Goal: Navigation & Orientation: Find specific page/section

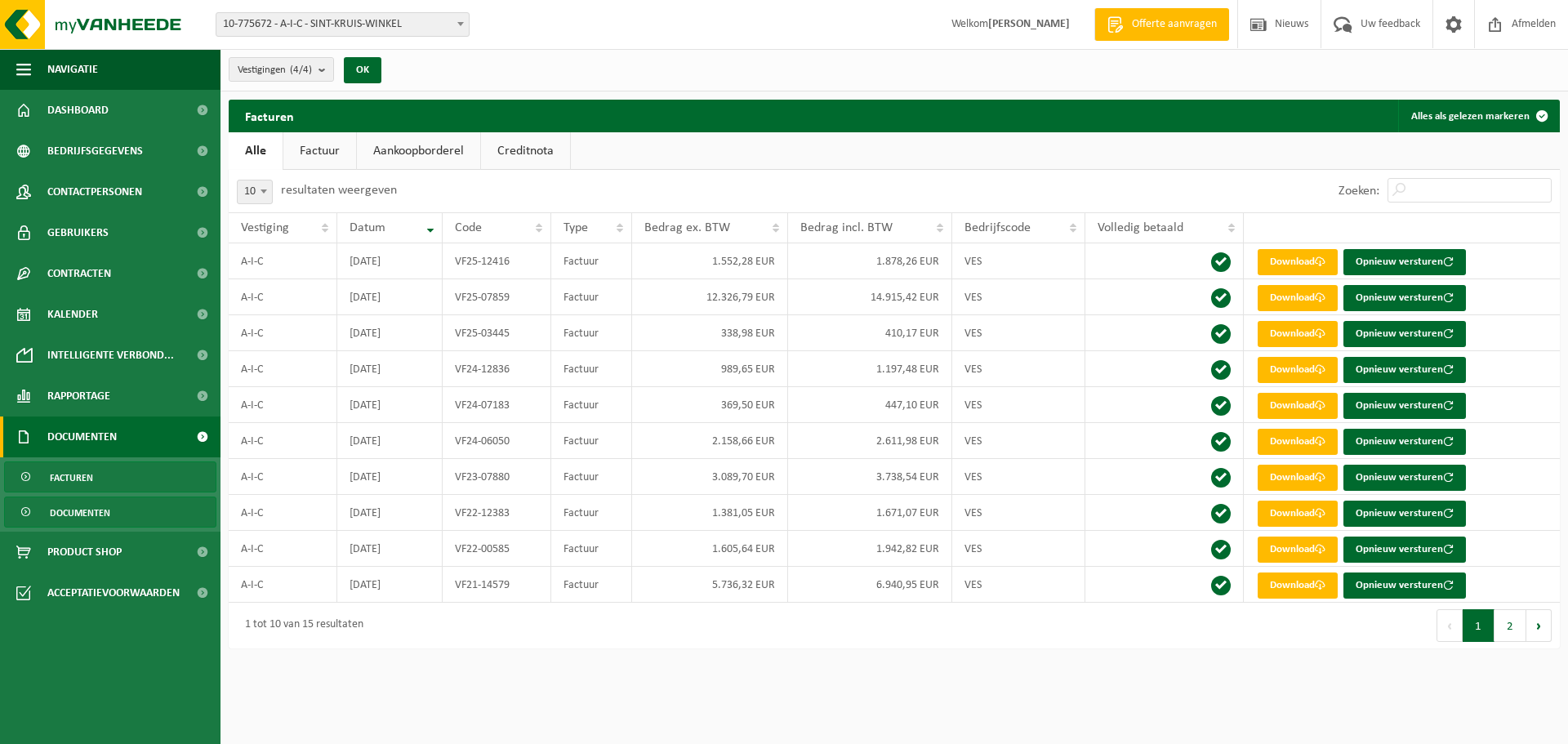
click at [82, 517] on span "Documenten" at bounding box center [80, 512] width 61 height 31
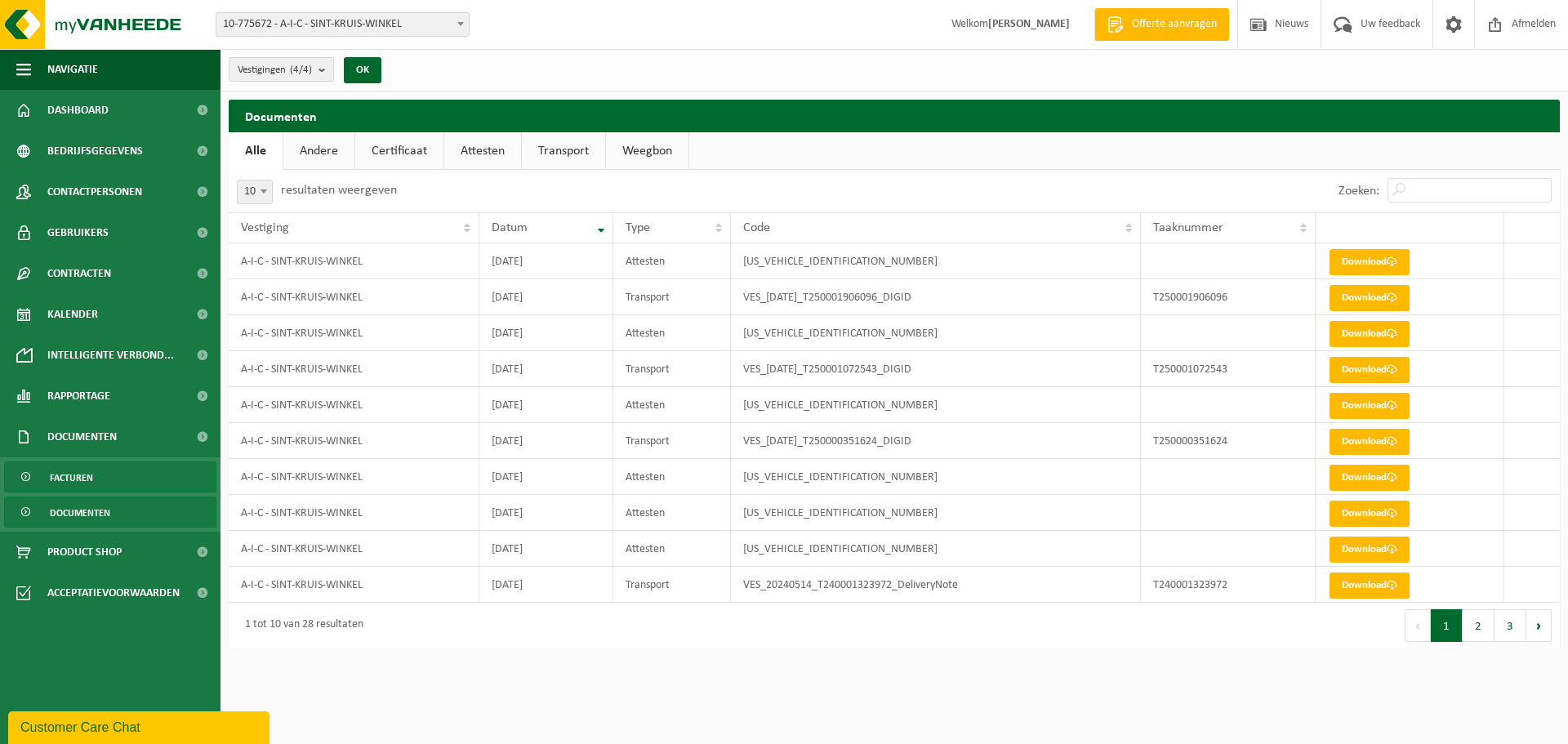
click at [91, 482] on span "Facturen" at bounding box center [72, 477] width 43 height 31
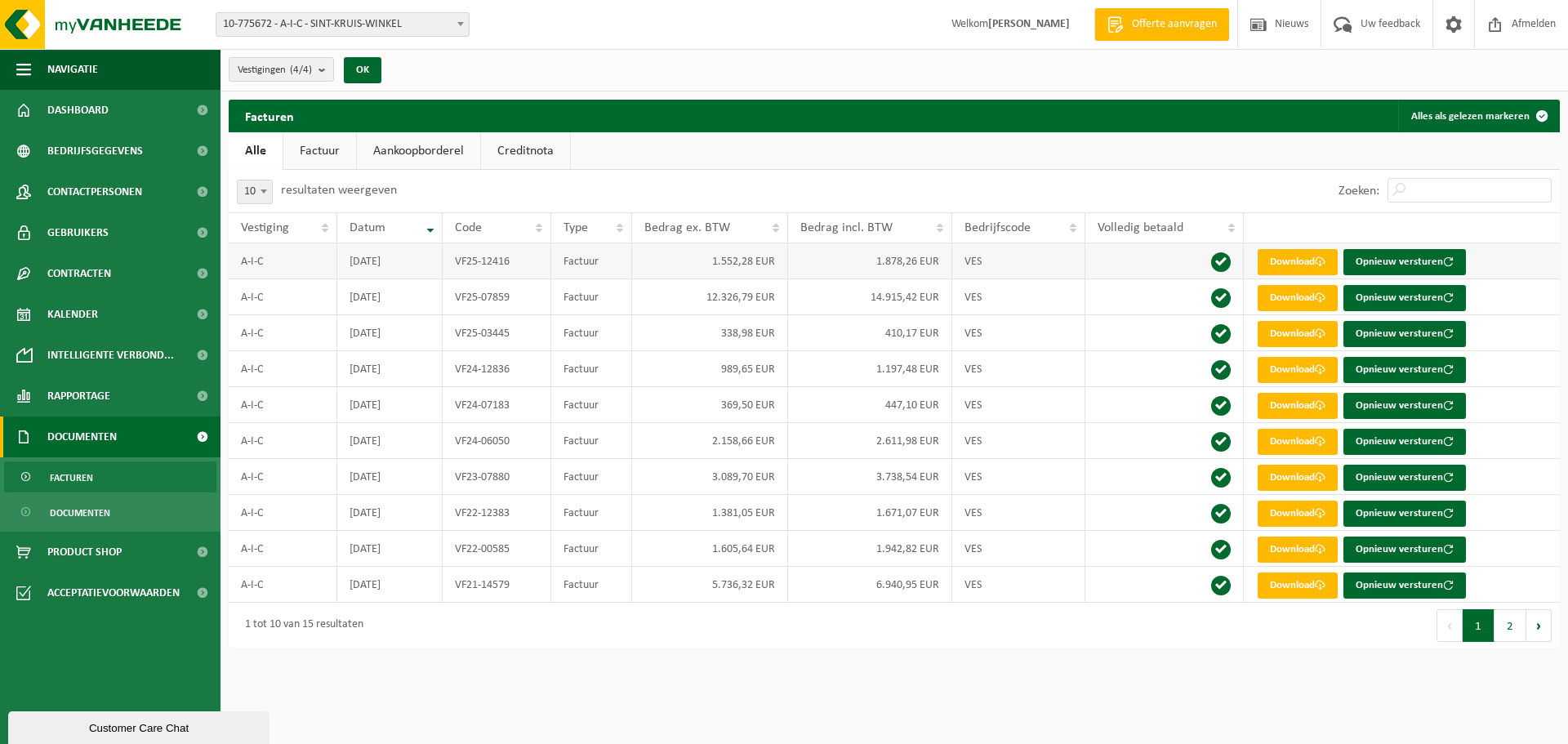
click at [1221, 255] on span at bounding box center [1221, 262] width 20 height 20
click at [87, 509] on span "Documenten" at bounding box center [80, 512] width 61 height 31
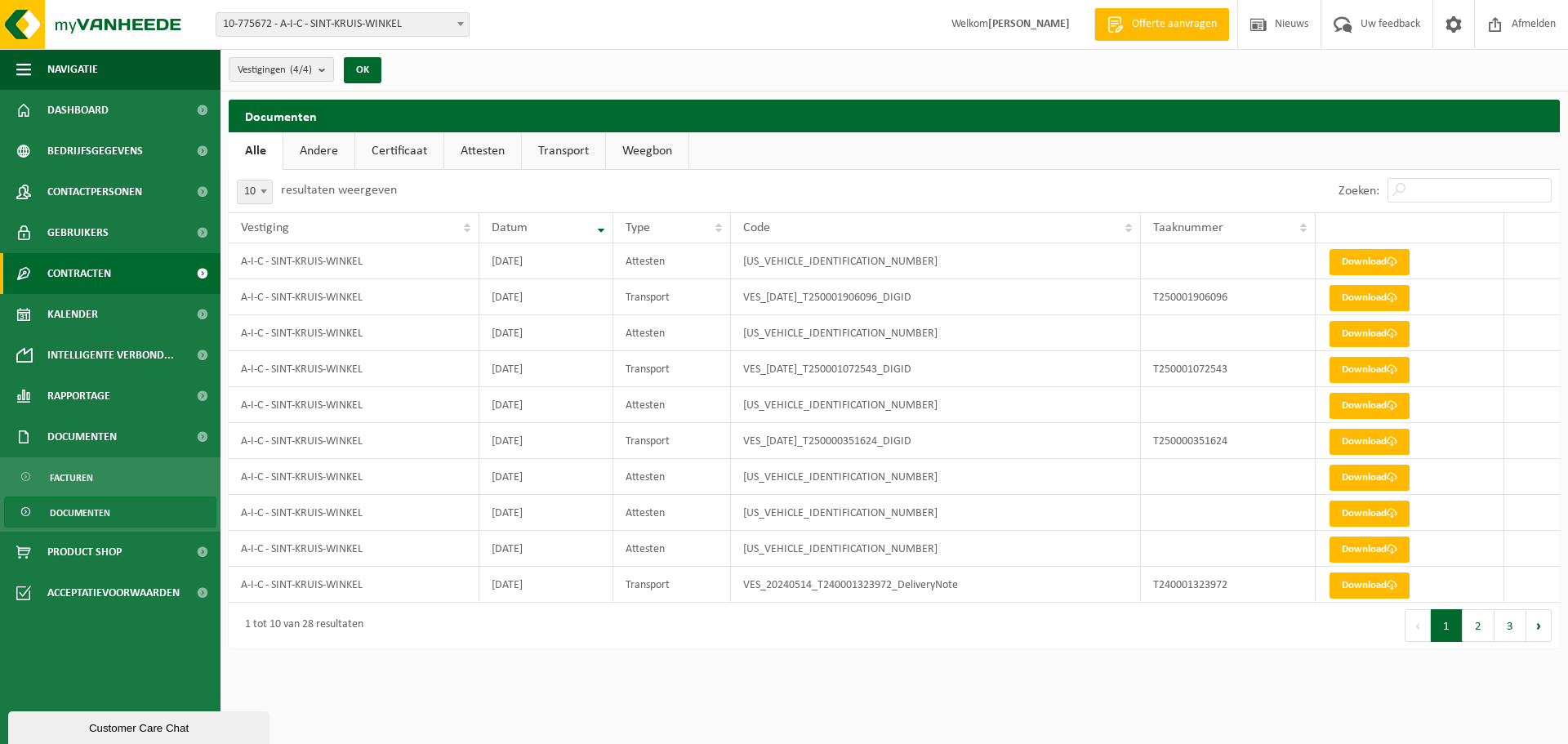
click at [102, 279] on span "Contracten" at bounding box center [79, 273] width 63 height 41
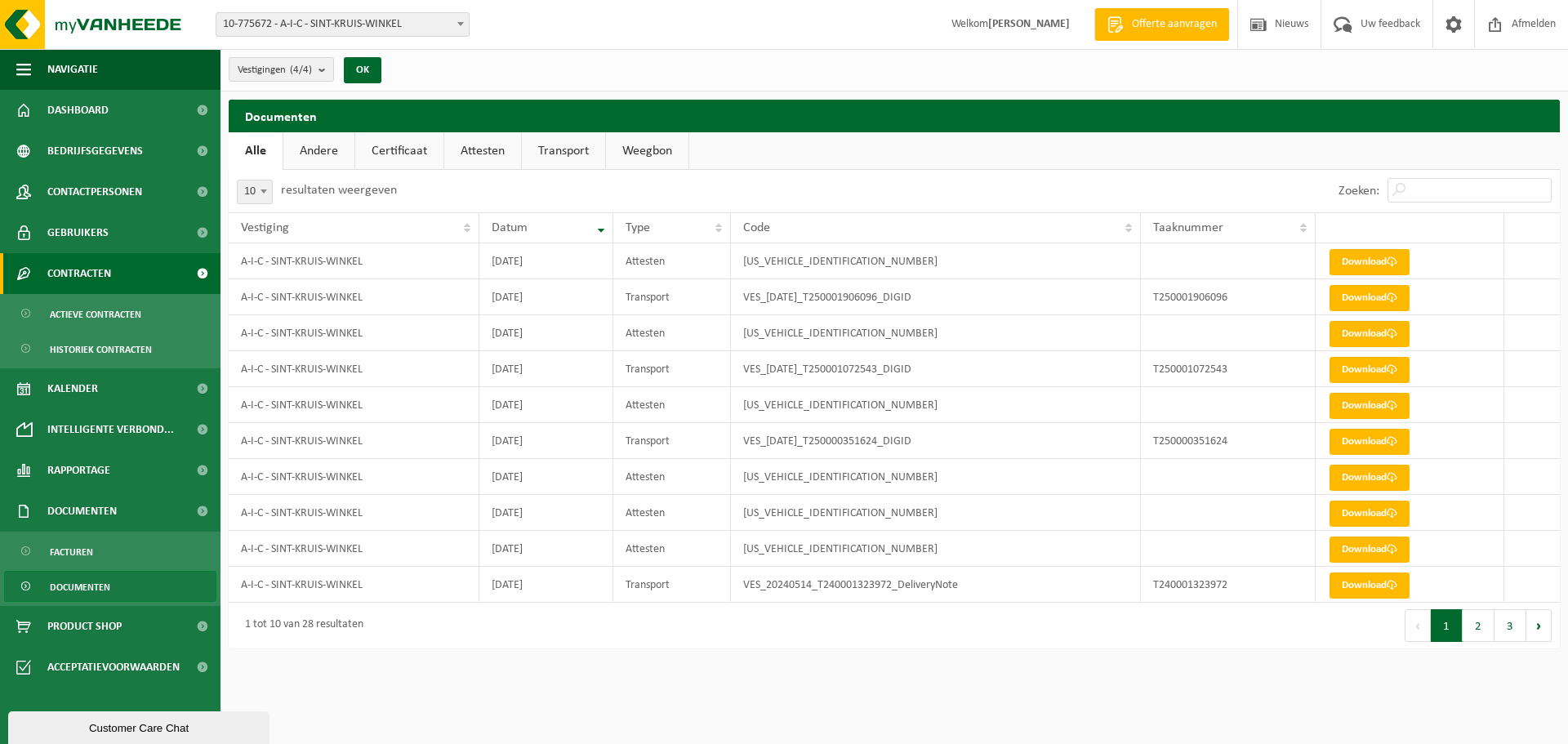
click at [120, 272] on link "Contracten" at bounding box center [110, 273] width 221 height 41
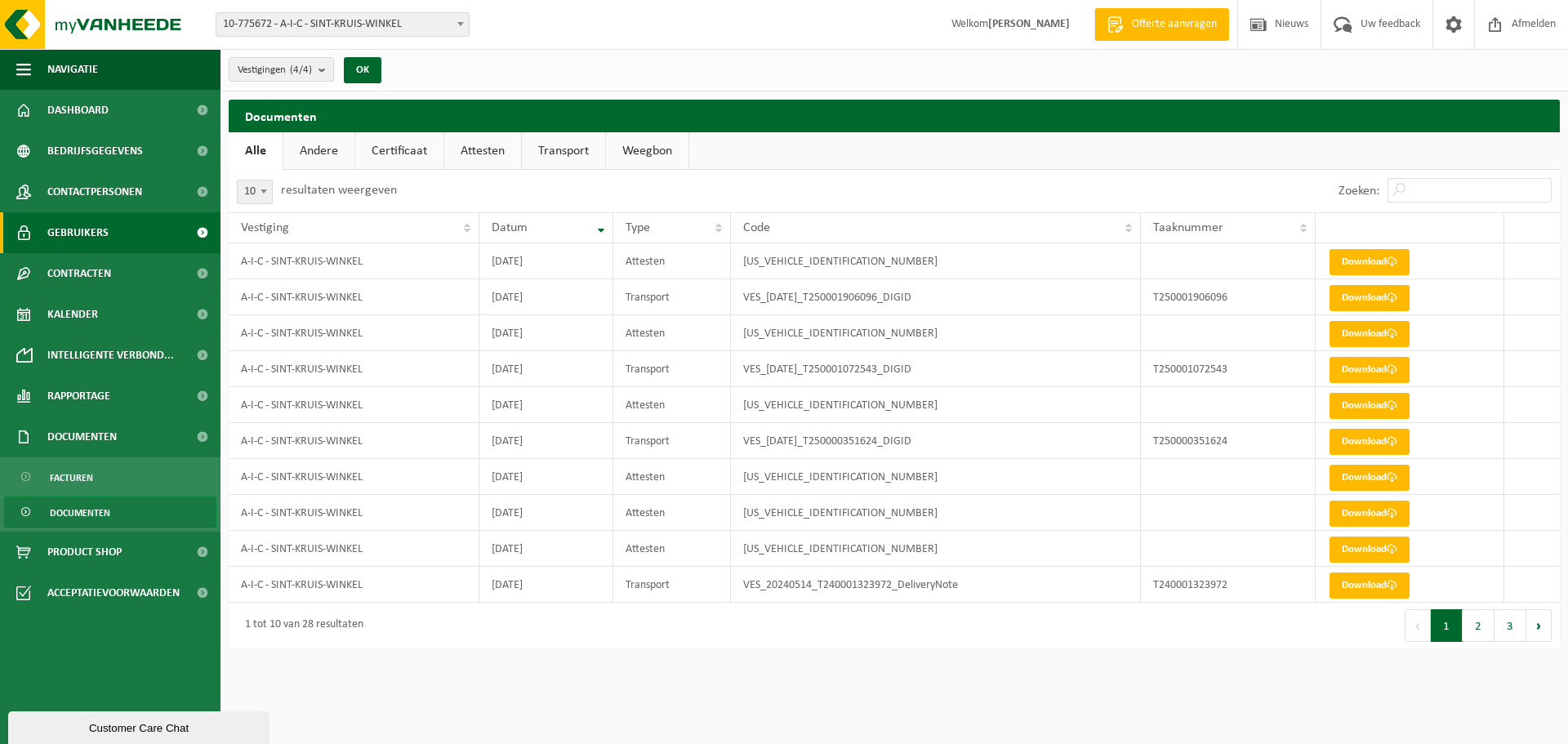
click at [119, 247] on link "Gebruikers" at bounding box center [110, 232] width 221 height 41
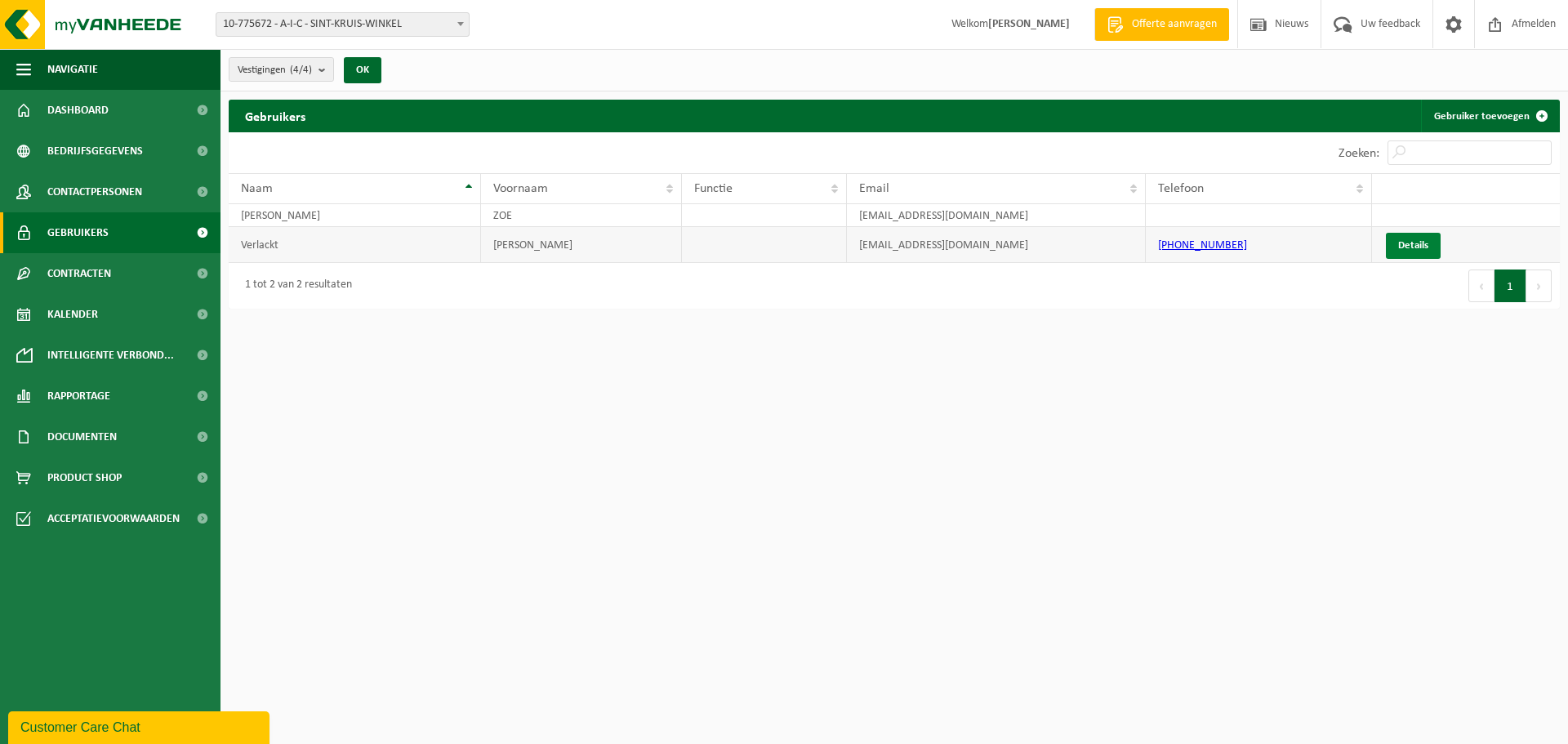
click at [1400, 243] on link "Details" at bounding box center [1414, 245] width 55 height 26
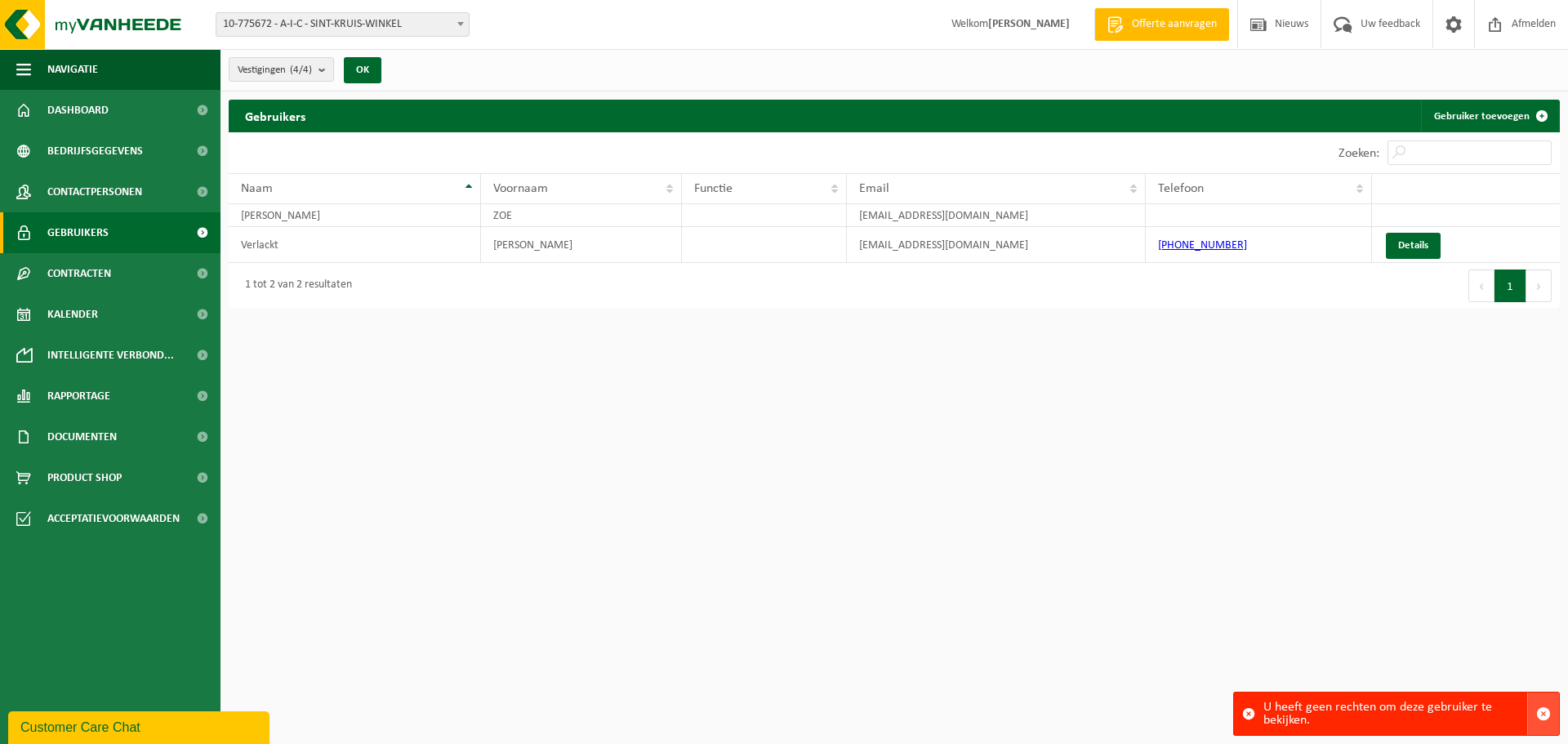
click at [1541, 708] on span "button" at bounding box center [1544, 714] width 15 height 15
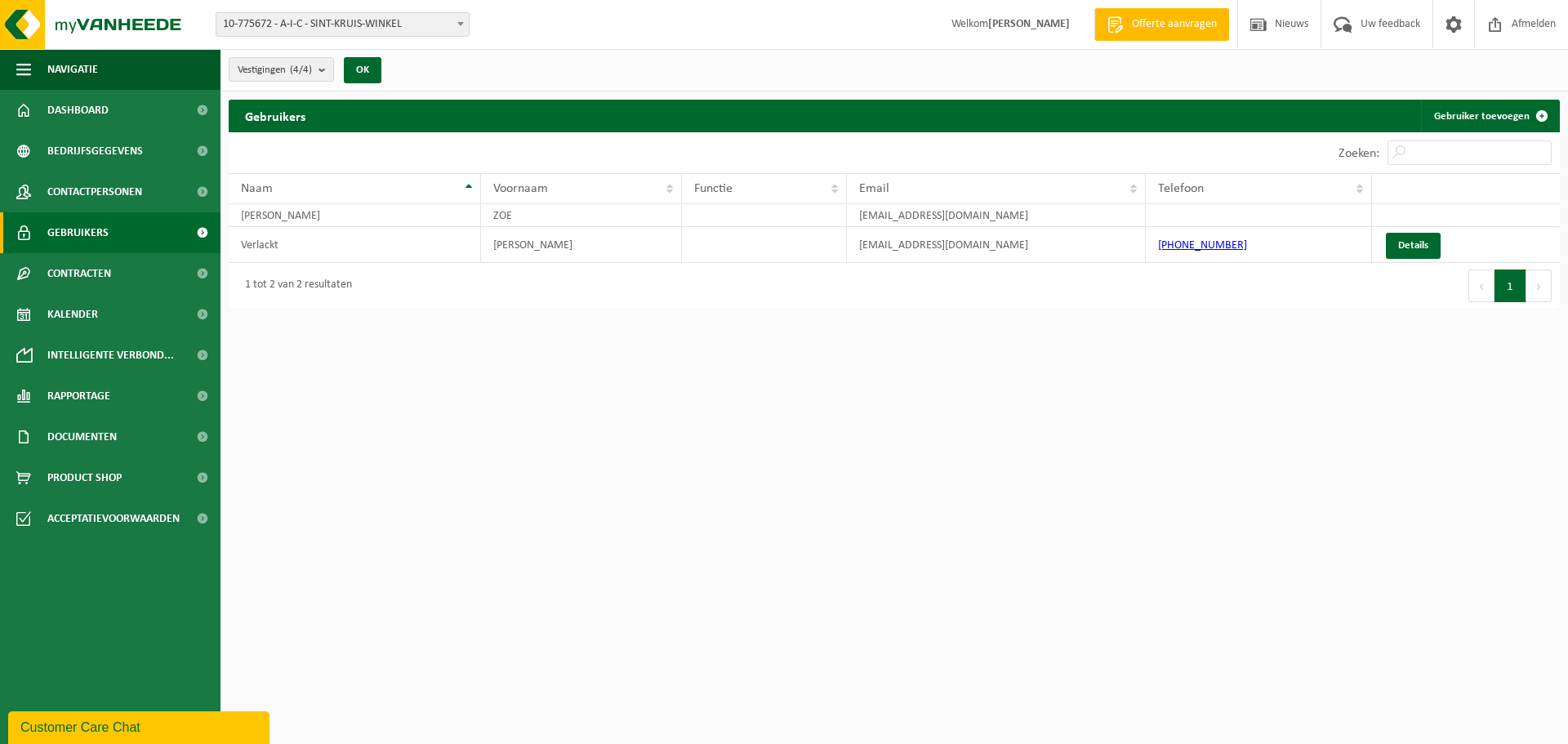
click at [1027, 18] on strong "[PERSON_NAME]" at bounding box center [1029, 24] width 82 height 12
click at [1439, 24] on link at bounding box center [1453, 24] width 42 height 48
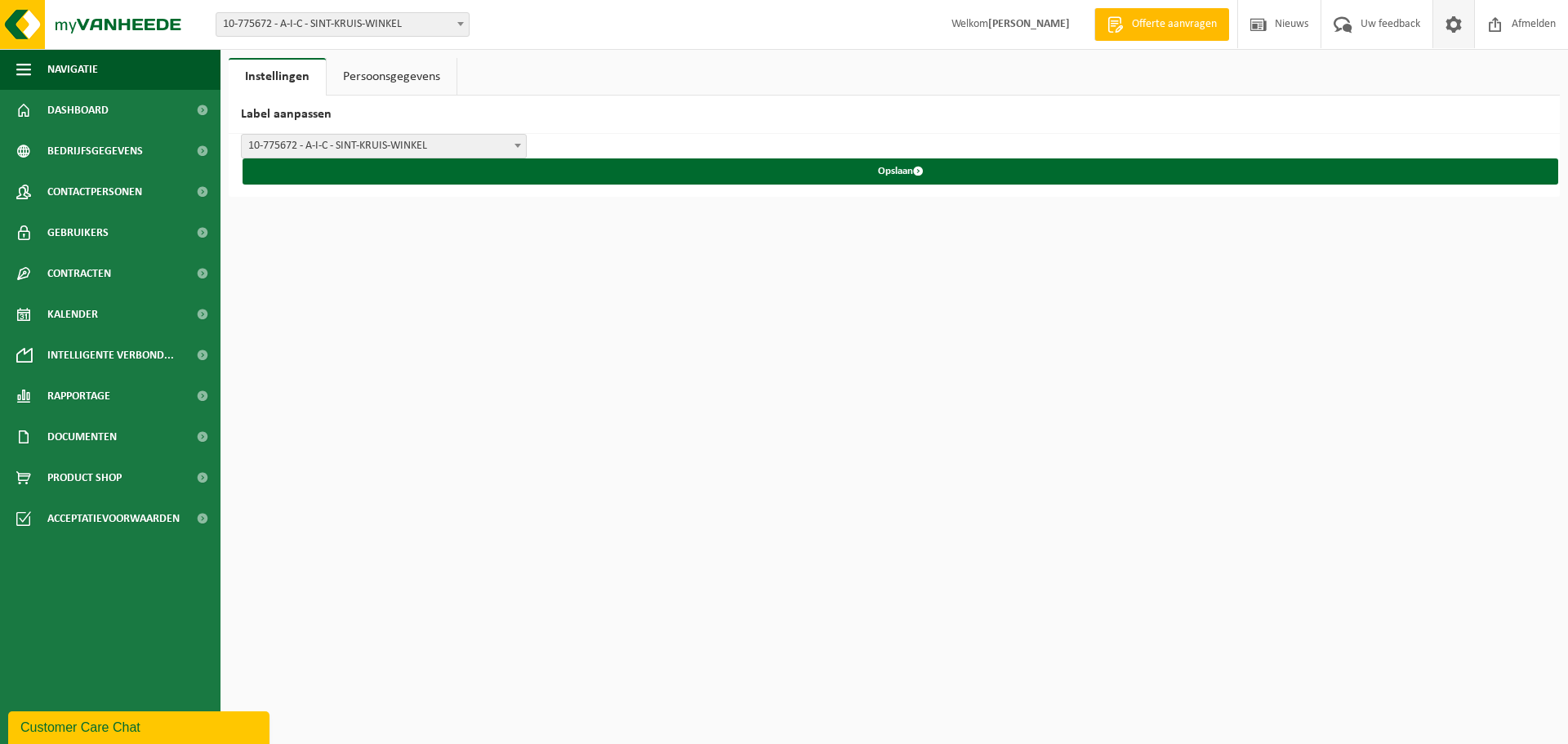
click at [379, 77] on link "Persoonsgegevens" at bounding box center [392, 77] width 130 height 37
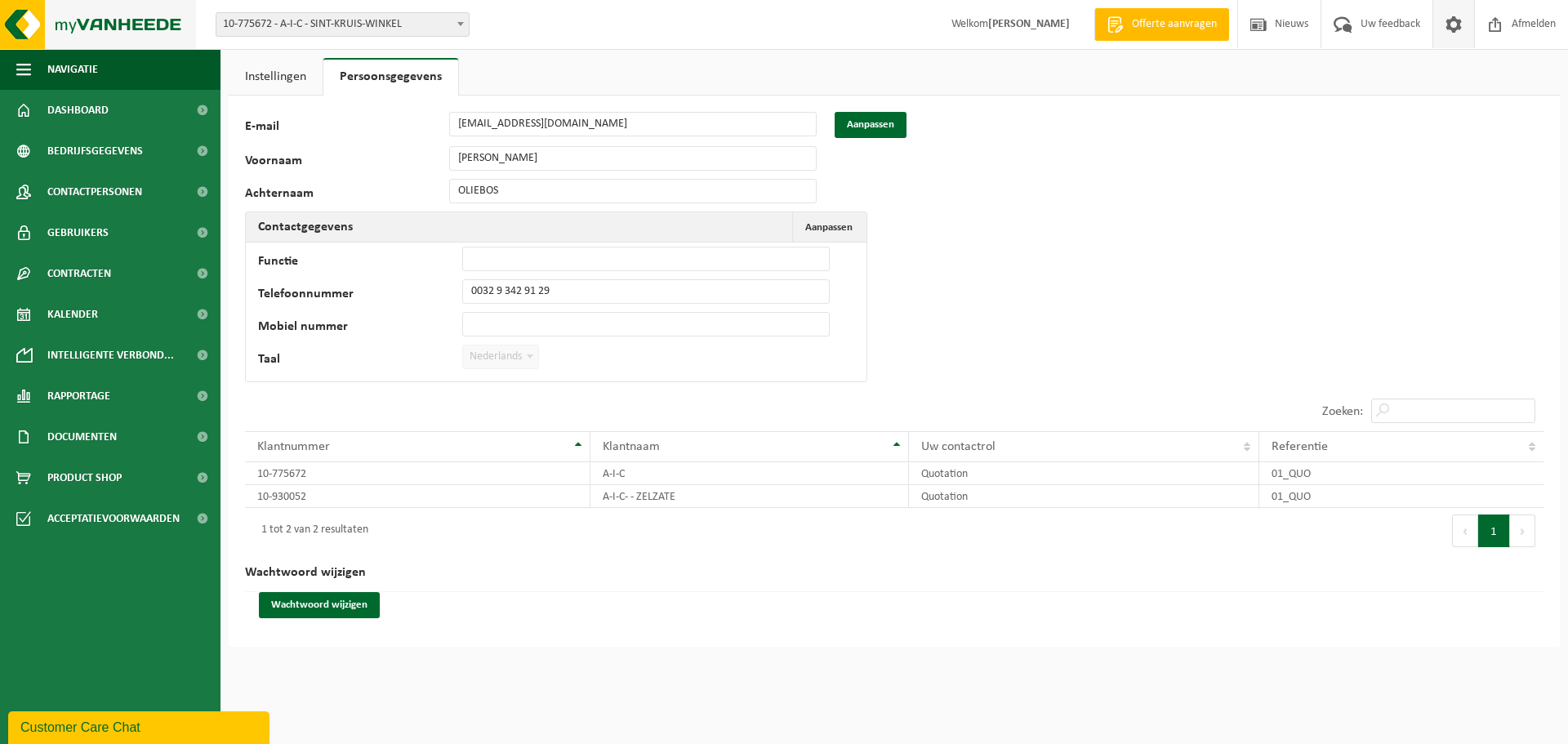
click at [40, 32] on img at bounding box center [97, 24] width 196 height 49
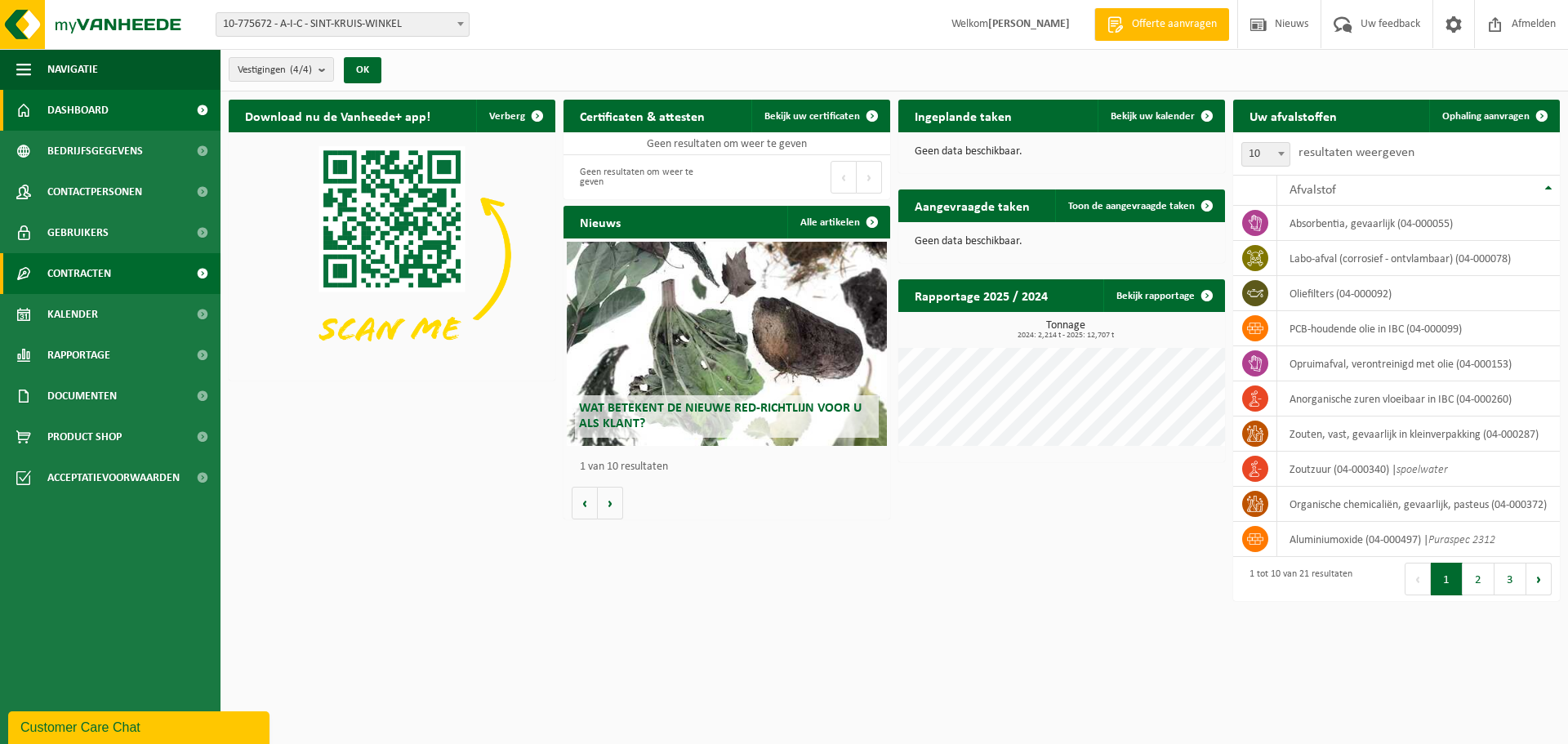
click at [94, 263] on span "Contracten" at bounding box center [79, 273] width 63 height 41
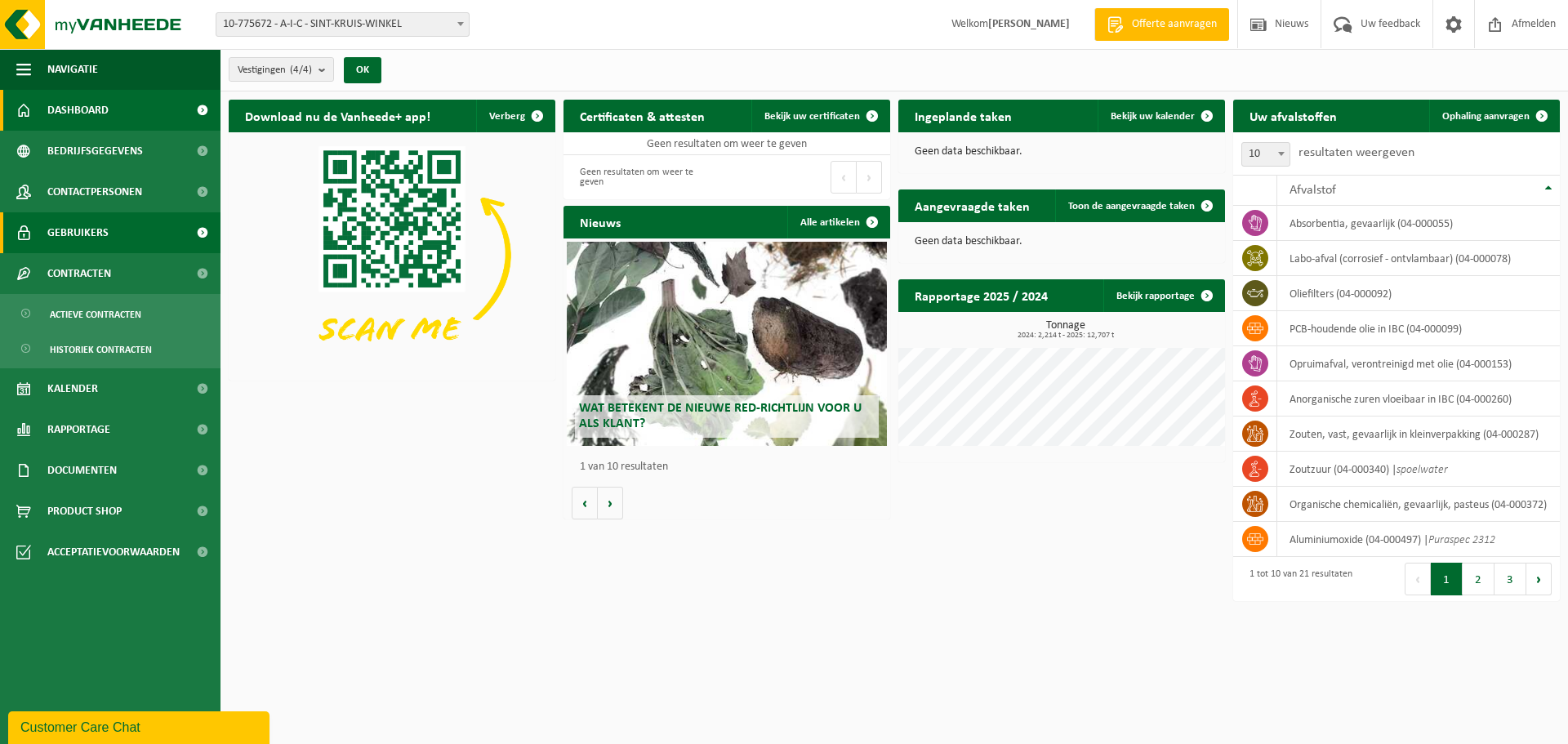
click at [107, 240] on link "Gebruikers" at bounding box center [110, 232] width 221 height 41
